Goal: Information Seeking & Learning: Learn about a topic

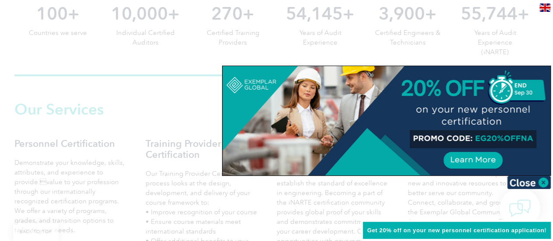
scroll to position [524, 0]
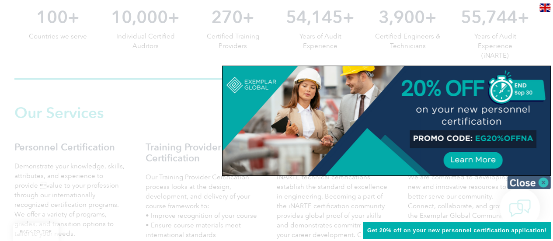
click at [528, 181] on img at bounding box center [529, 182] width 44 height 13
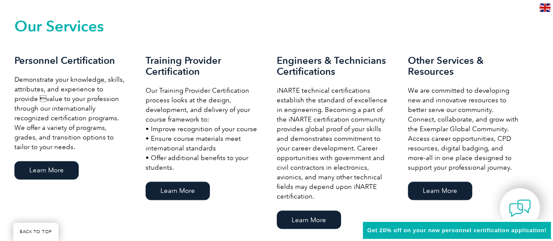
scroll to position [612, 0]
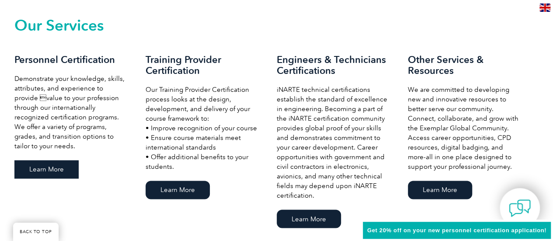
click at [38, 170] on link "Learn More" at bounding box center [46, 169] width 64 height 18
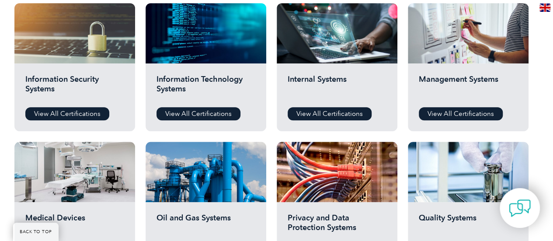
scroll to position [481, 0]
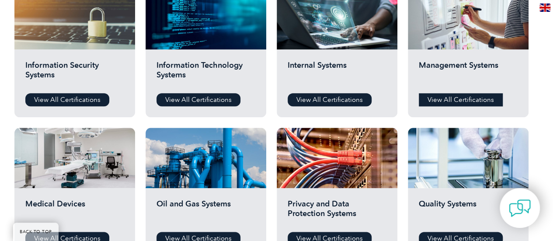
click at [438, 96] on link "View All Certifications" at bounding box center [461, 99] width 84 height 13
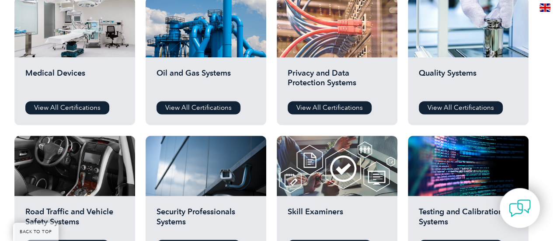
scroll to position [612, 0]
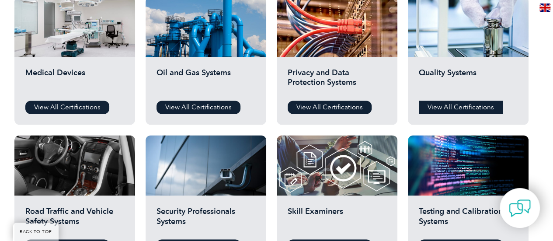
click at [463, 107] on link "View All Certifications" at bounding box center [461, 107] width 84 height 13
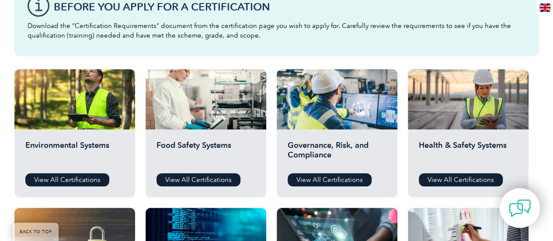
scroll to position [306, 0]
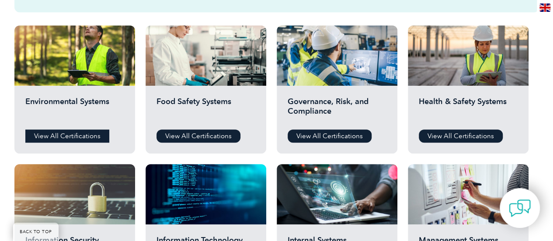
click at [42, 132] on link "View All Certifications" at bounding box center [67, 135] width 84 height 13
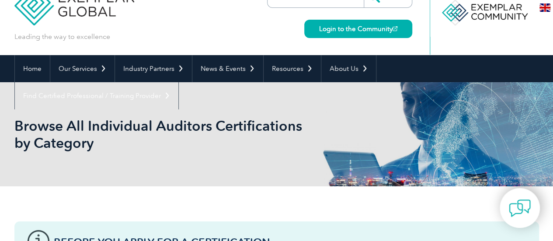
scroll to position [0, 0]
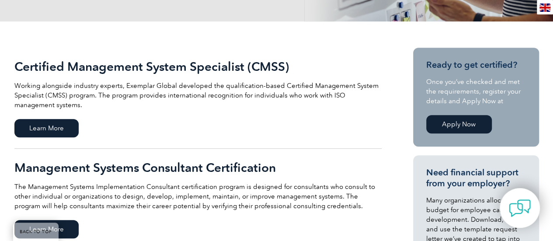
scroll to position [219, 0]
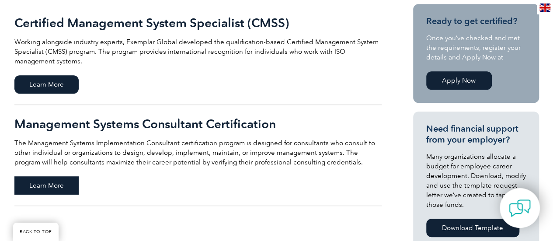
click at [47, 180] on span "Learn More" at bounding box center [46, 185] width 64 height 18
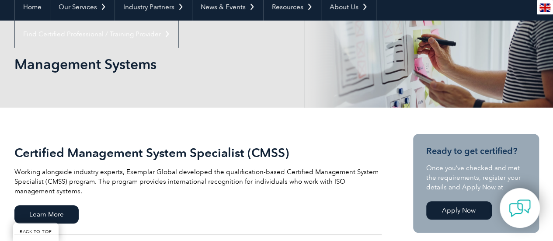
scroll to position [87, 0]
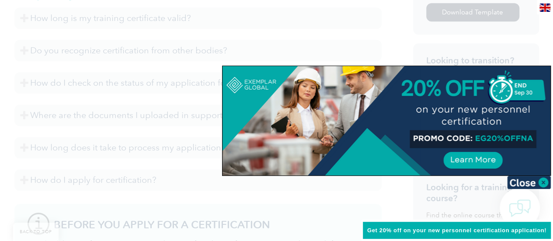
scroll to position [497, 0]
click at [517, 181] on img at bounding box center [529, 182] width 44 height 13
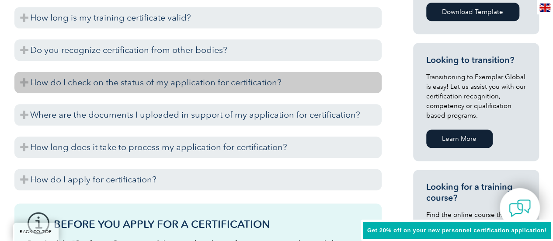
click at [136, 85] on h3 "How do I check on the status of my application for certification?" at bounding box center [197, 82] width 367 height 21
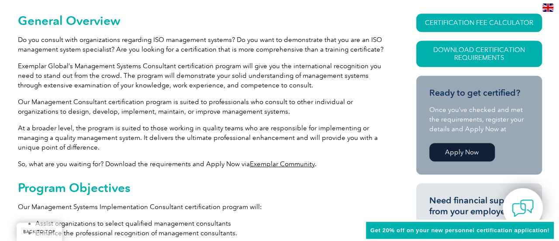
scroll to position [191, 0]
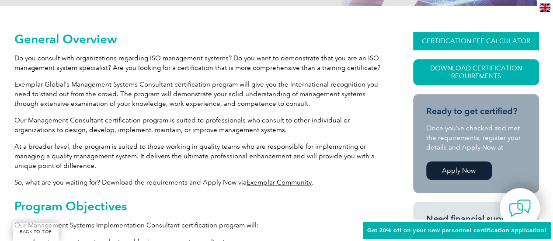
click at [475, 41] on link "CERTIFICATION FEE CALCULATOR" at bounding box center [476, 41] width 126 height 18
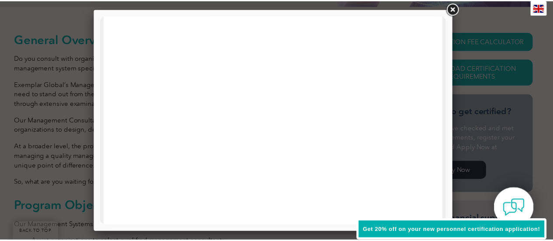
scroll to position [0, 0]
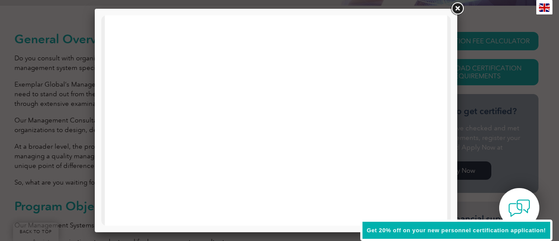
click at [458, 9] on link at bounding box center [458, 9] width 16 height 16
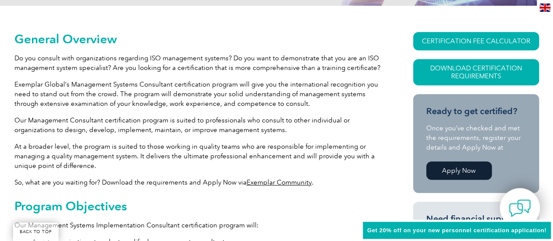
click at [445, 168] on link "Apply Now" at bounding box center [459, 170] width 66 height 18
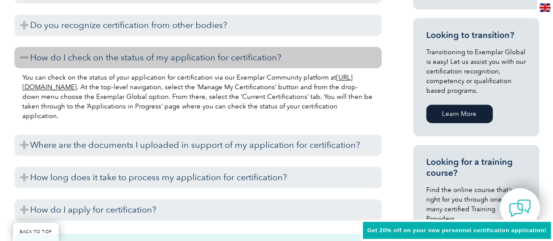
scroll to position [540, 0]
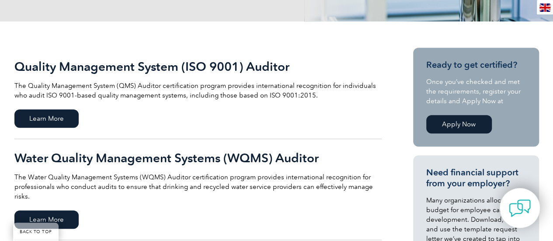
scroll to position [87, 0]
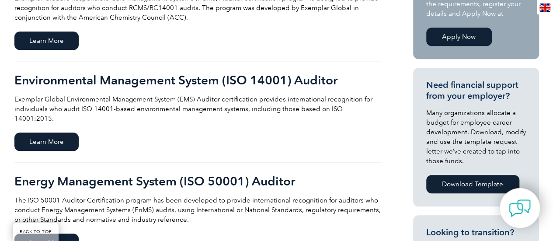
scroll to position [306, 0]
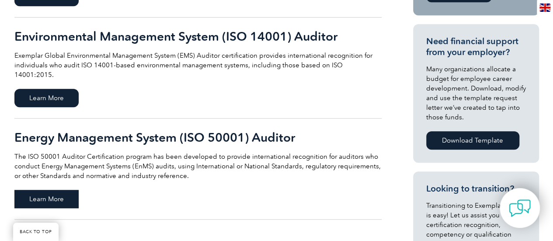
click at [46, 190] on span "Learn More" at bounding box center [46, 199] width 64 height 18
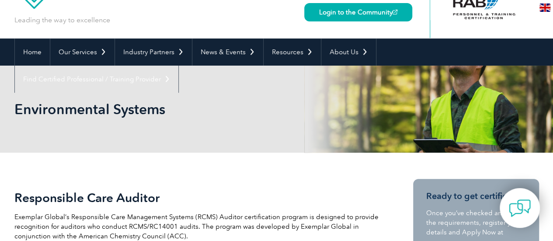
scroll to position [0, 0]
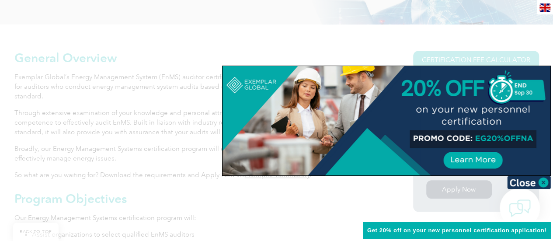
scroll to position [191, 0]
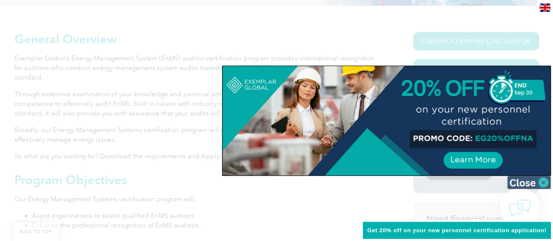
click at [518, 181] on img at bounding box center [529, 182] width 44 height 13
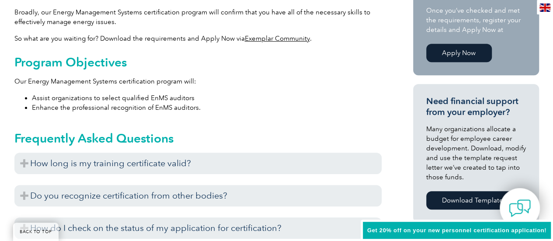
scroll to position [322, 0]
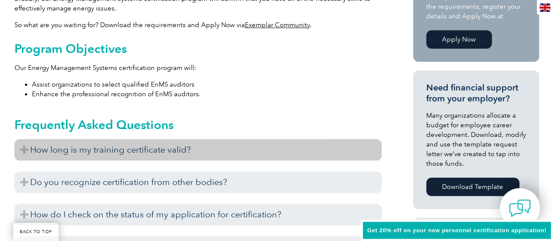
click at [163, 141] on h3 "How long is my training certificate valid?" at bounding box center [197, 149] width 367 height 21
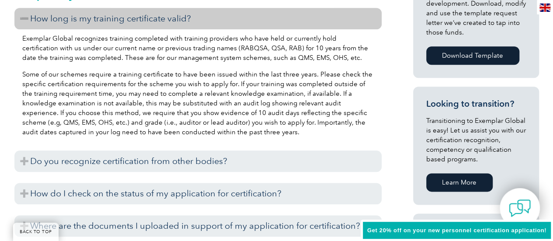
scroll to position [497, 0]
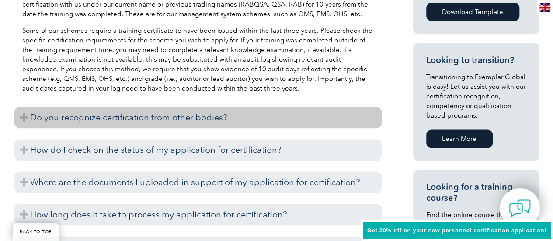
click at [137, 107] on h3 "Do you recognize certification from other bodies?" at bounding box center [197, 117] width 367 height 21
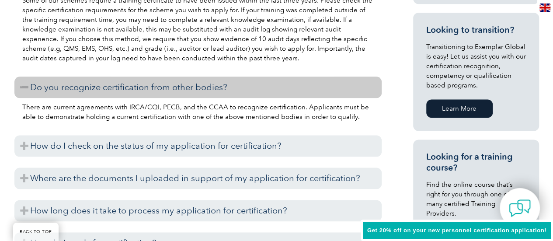
scroll to position [540, 0]
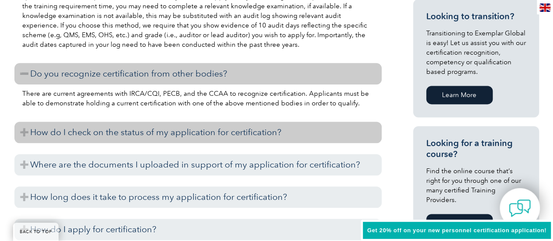
click at [149, 125] on h3 "How do I check on the status of my application for certification?" at bounding box center [197, 132] width 367 height 21
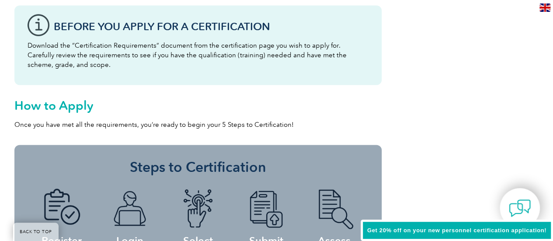
scroll to position [890, 0]
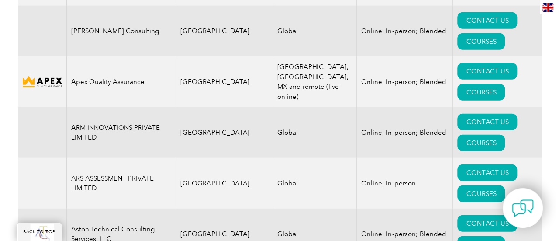
scroll to position [1183, 0]
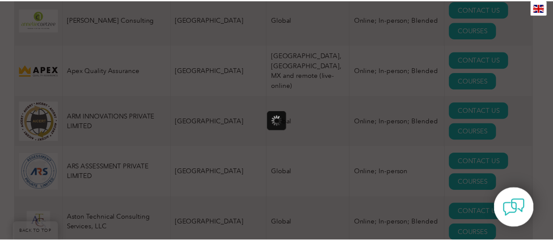
scroll to position [0, 0]
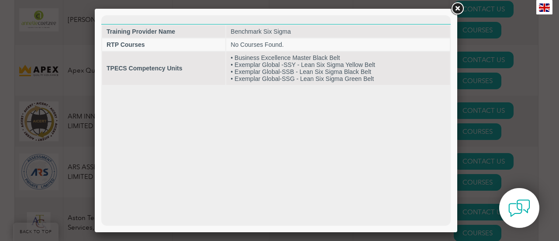
click at [460, 9] on link at bounding box center [458, 9] width 16 height 16
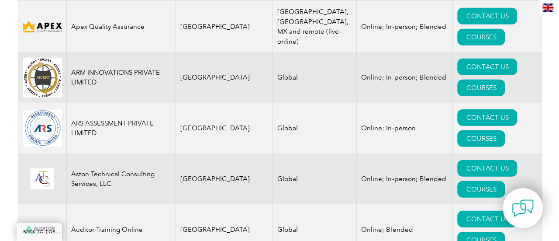
scroll to position [1139, 0]
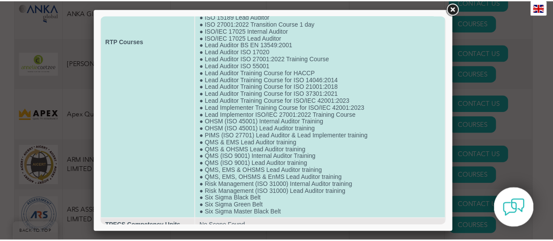
scroll to position [181, 0]
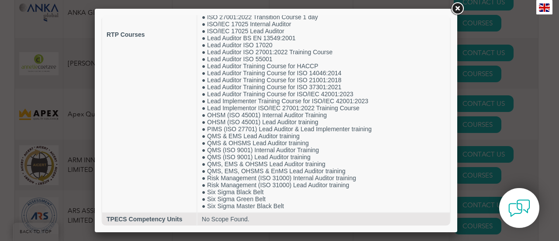
click at [459, 7] on link at bounding box center [458, 9] width 16 height 16
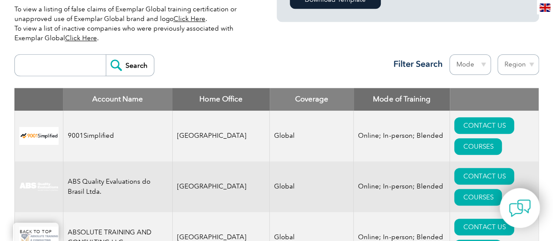
scroll to position [309, 0]
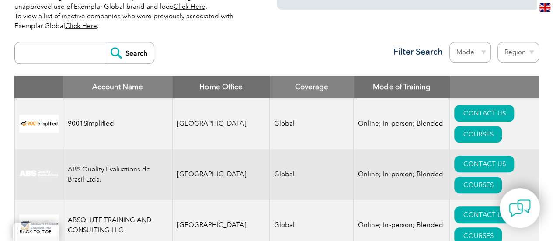
click at [214, 83] on th "Home Office" at bounding box center [220, 87] width 97 height 23
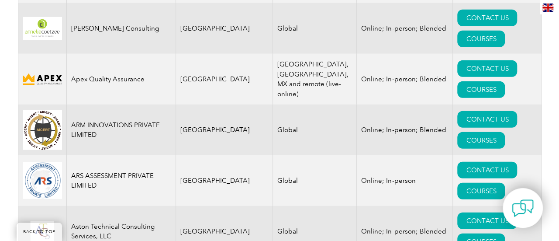
scroll to position [1226, 0]
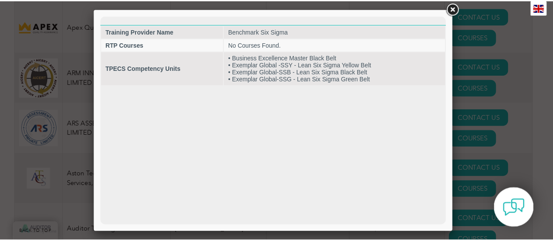
scroll to position [0, 0]
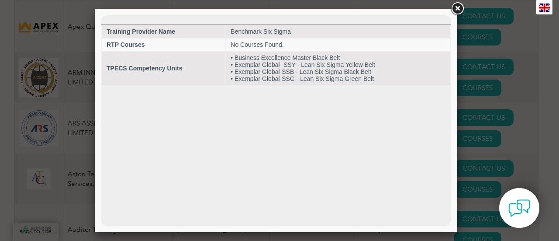
click at [459, 12] on link at bounding box center [458, 9] width 16 height 16
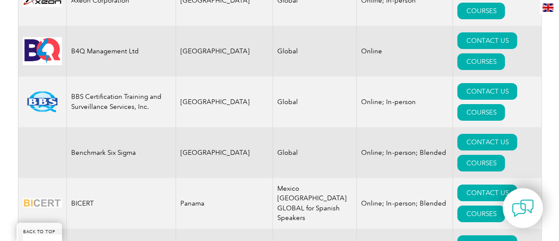
scroll to position [1576, 0]
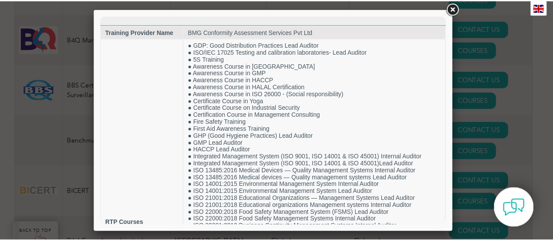
scroll to position [0, 0]
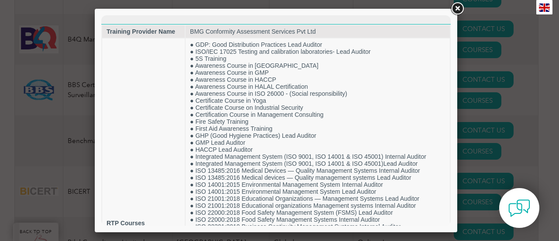
click at [460, 10] on link at bounding box center [458, 9] width 16 height 16
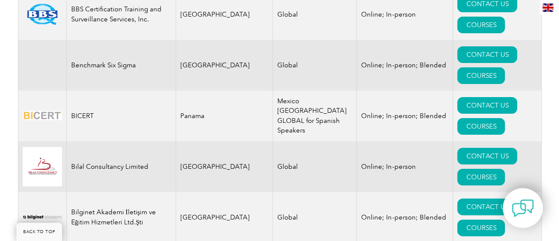
scroll to position [1663, 0]
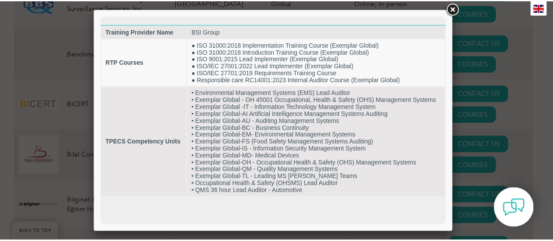
scroll to position [0, 0]
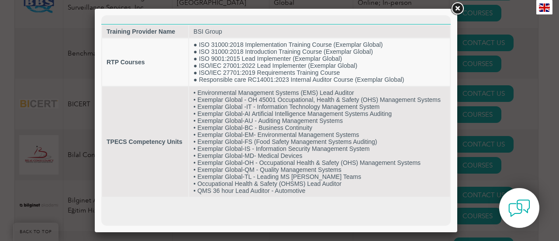
click at [460, 10] on link at bounding box center [458, 9] width 16 height 16
